Goal: Information Seeking & Learning: Learn about a topic

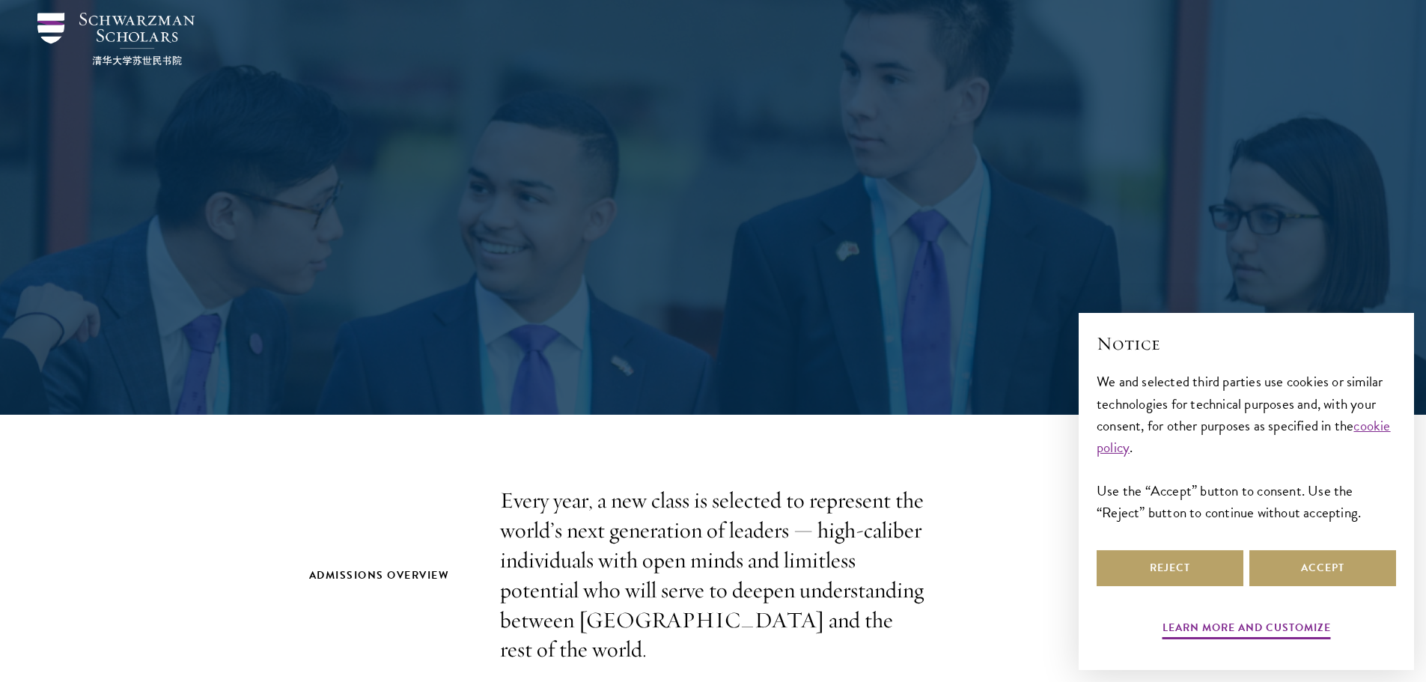
scroll to position [75, 0]
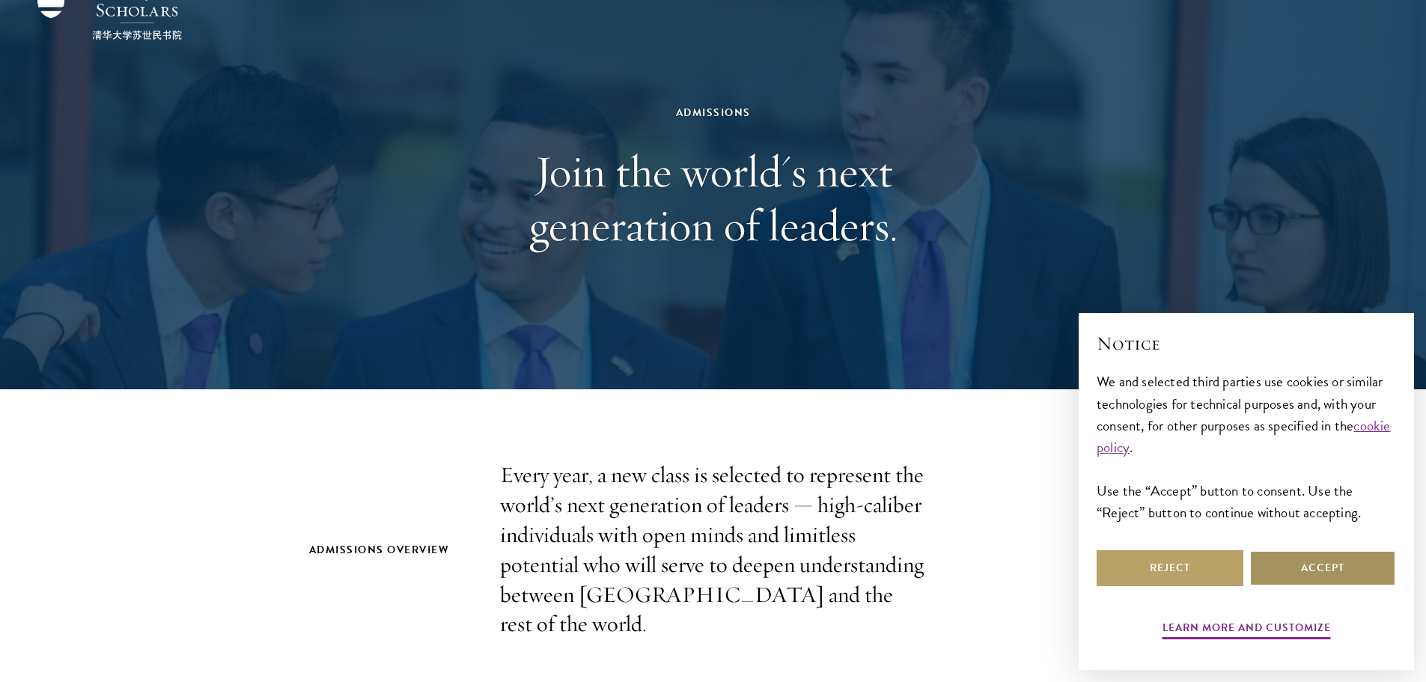
click at [1295, 569] on button "Accept" at bounding box center [1322, 568] width 147 height 36
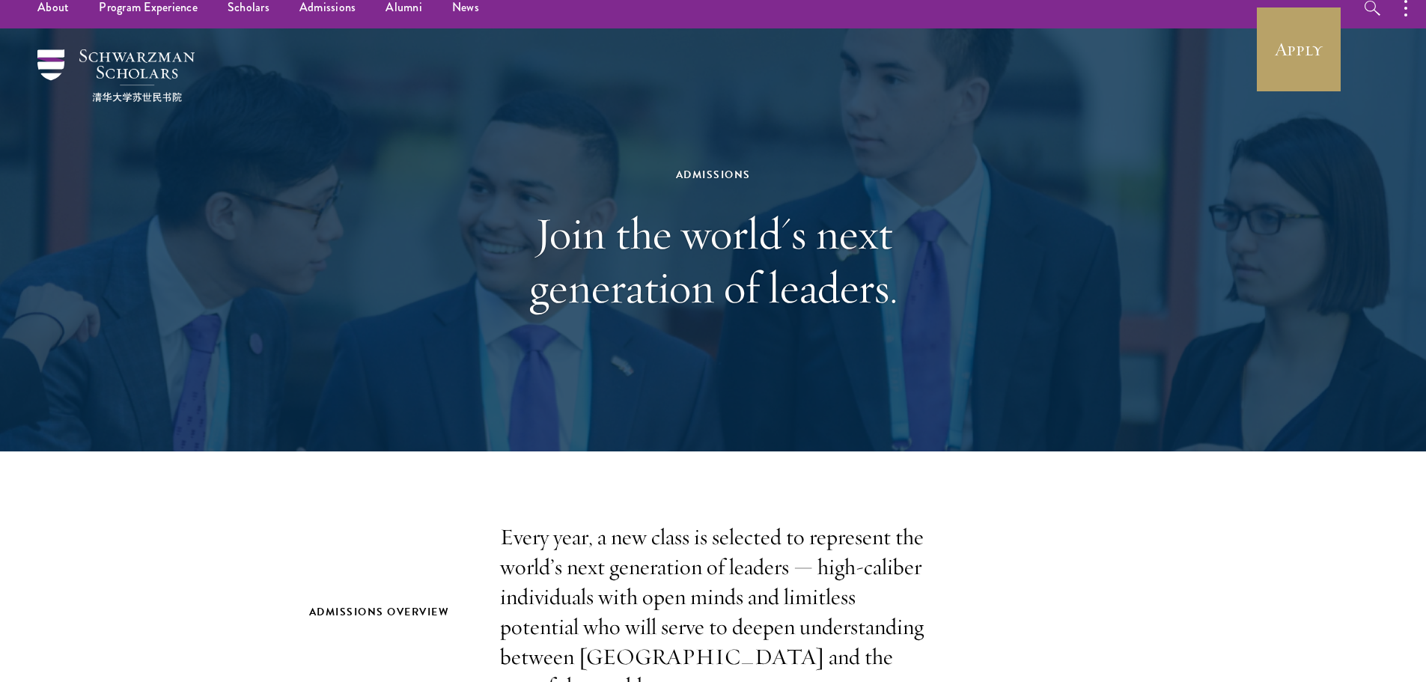
scroll to position [0, 0]
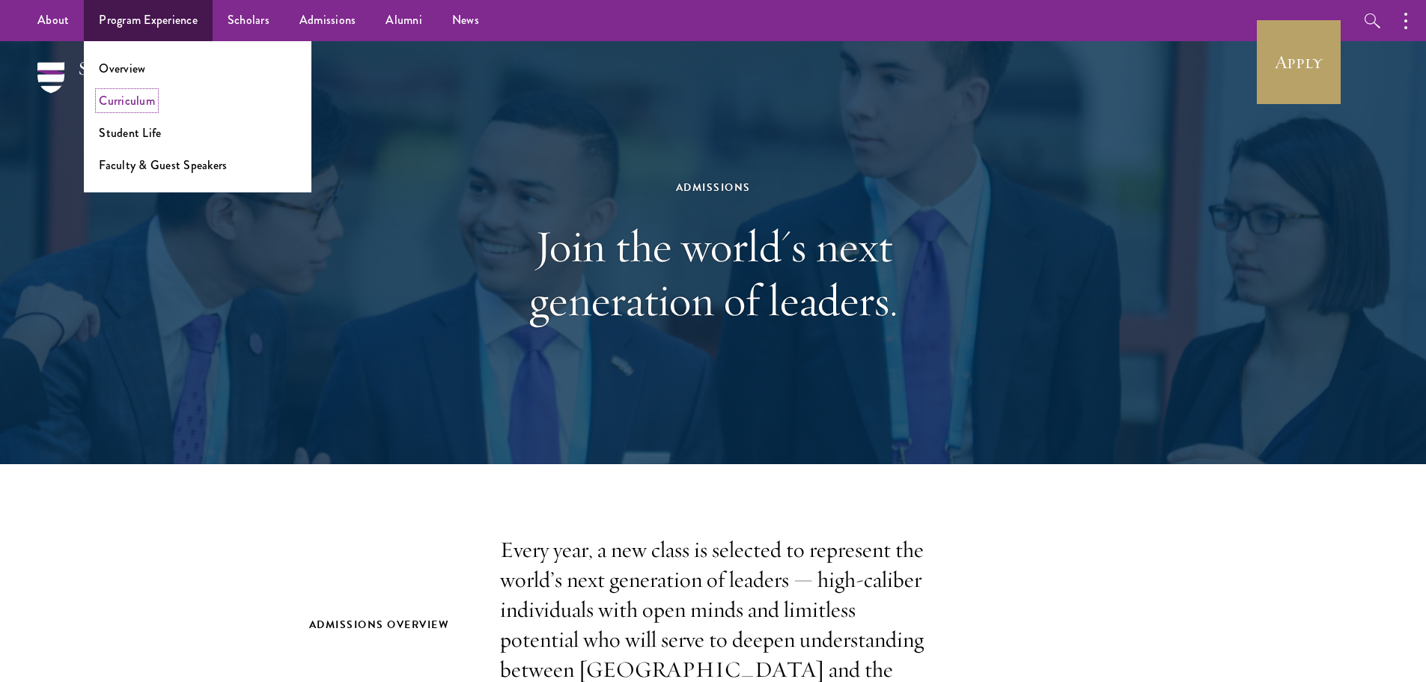
click at [118, 105] on link "Curriculum" at bounding box center [127, 100] width 56 height 17
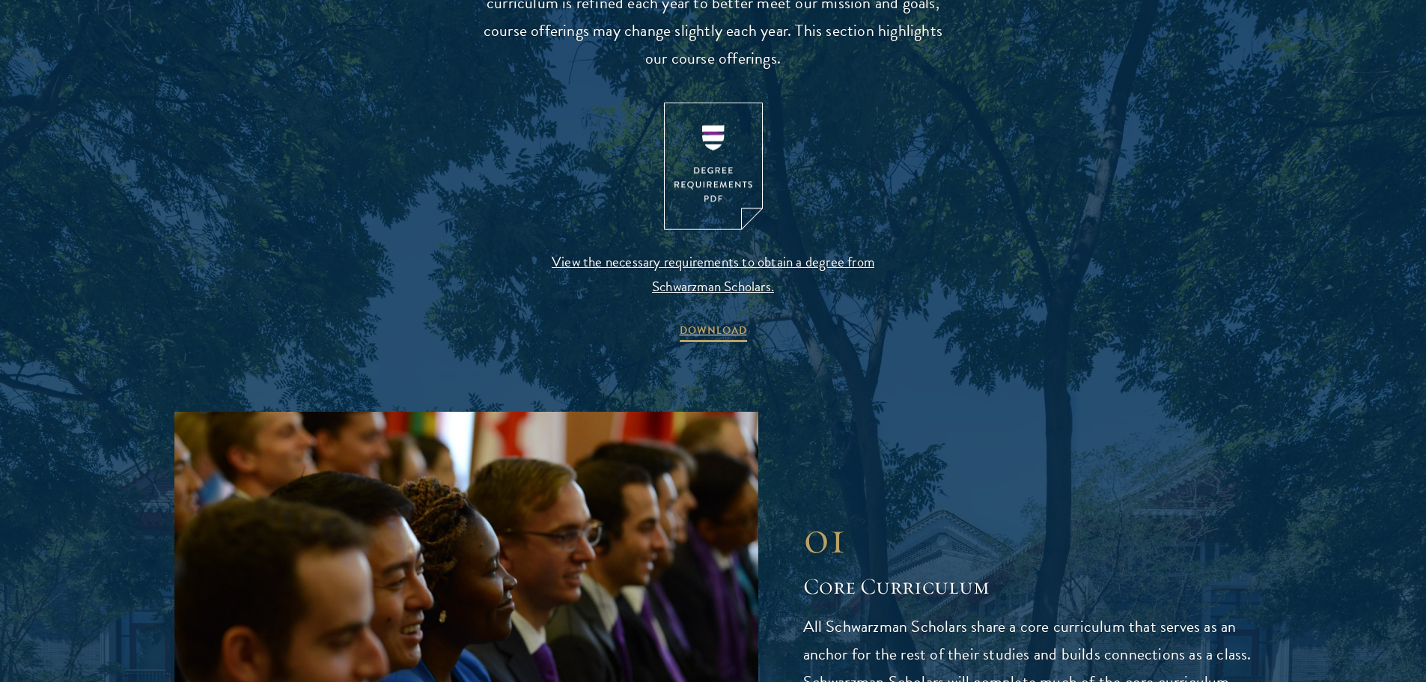
scroll to position [1572, 0]
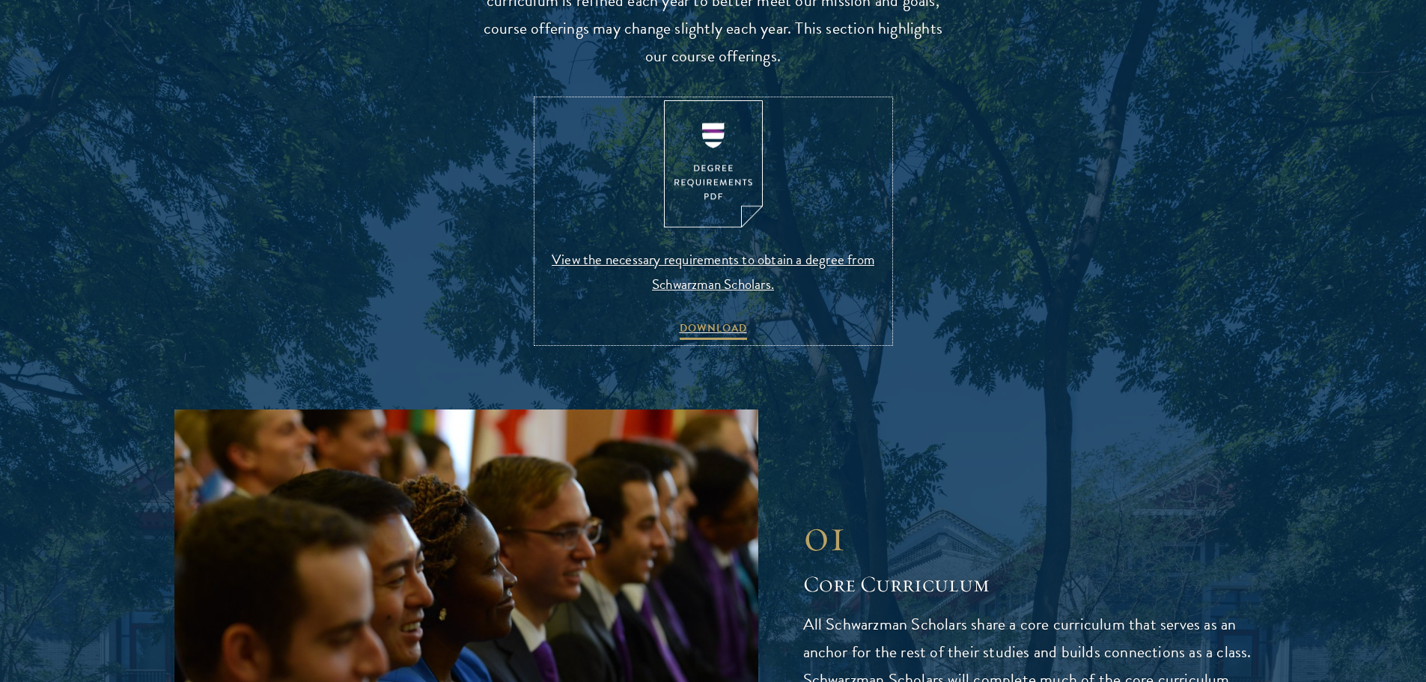
click at [711, 187] on img at bounding box center [713, 164] width 99 height 128
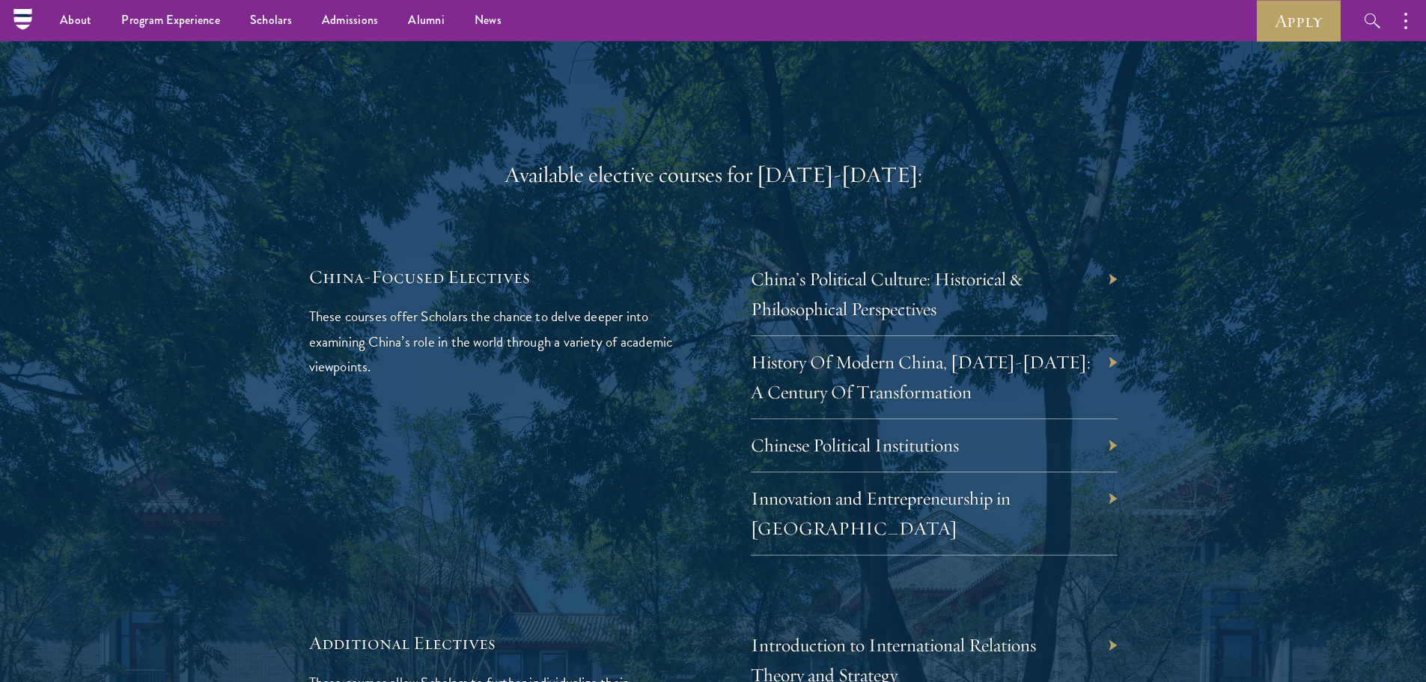
scroll to position [4267, 0]
